Goal: Task Accomplishment & Management: Use online tool/utility

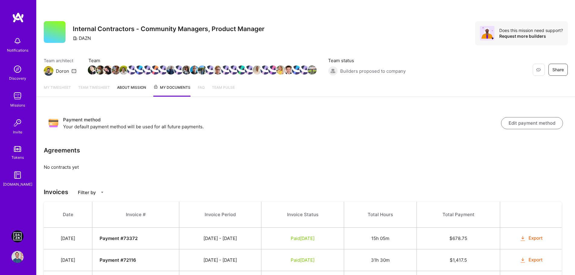
click at [17, 238] on img at bounding box center [17, 236] width 12 height 12
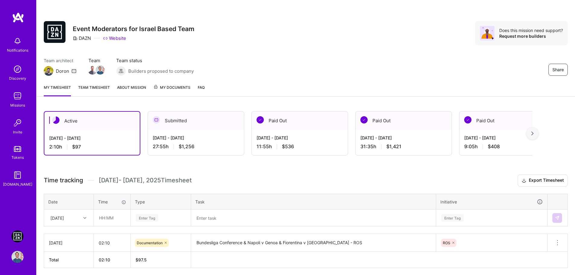
drag, startPoint x: 257, startPoint y: 138, endPoint x: 300, endPoint y: 138, distance: 43.1
click at [300, 138] on div "[DATE] - [DATE]" at bounding box center [299, 138] width 86 height 6
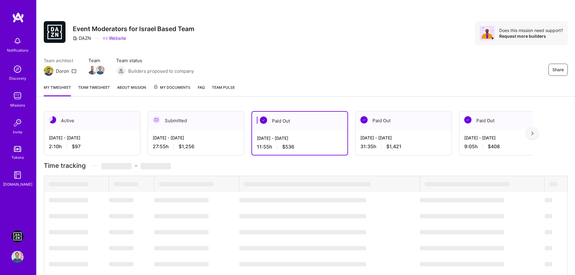
copy div "[DATE] - [DATE]"
